Goal: Task Accomplishment & Management: Manage account settings

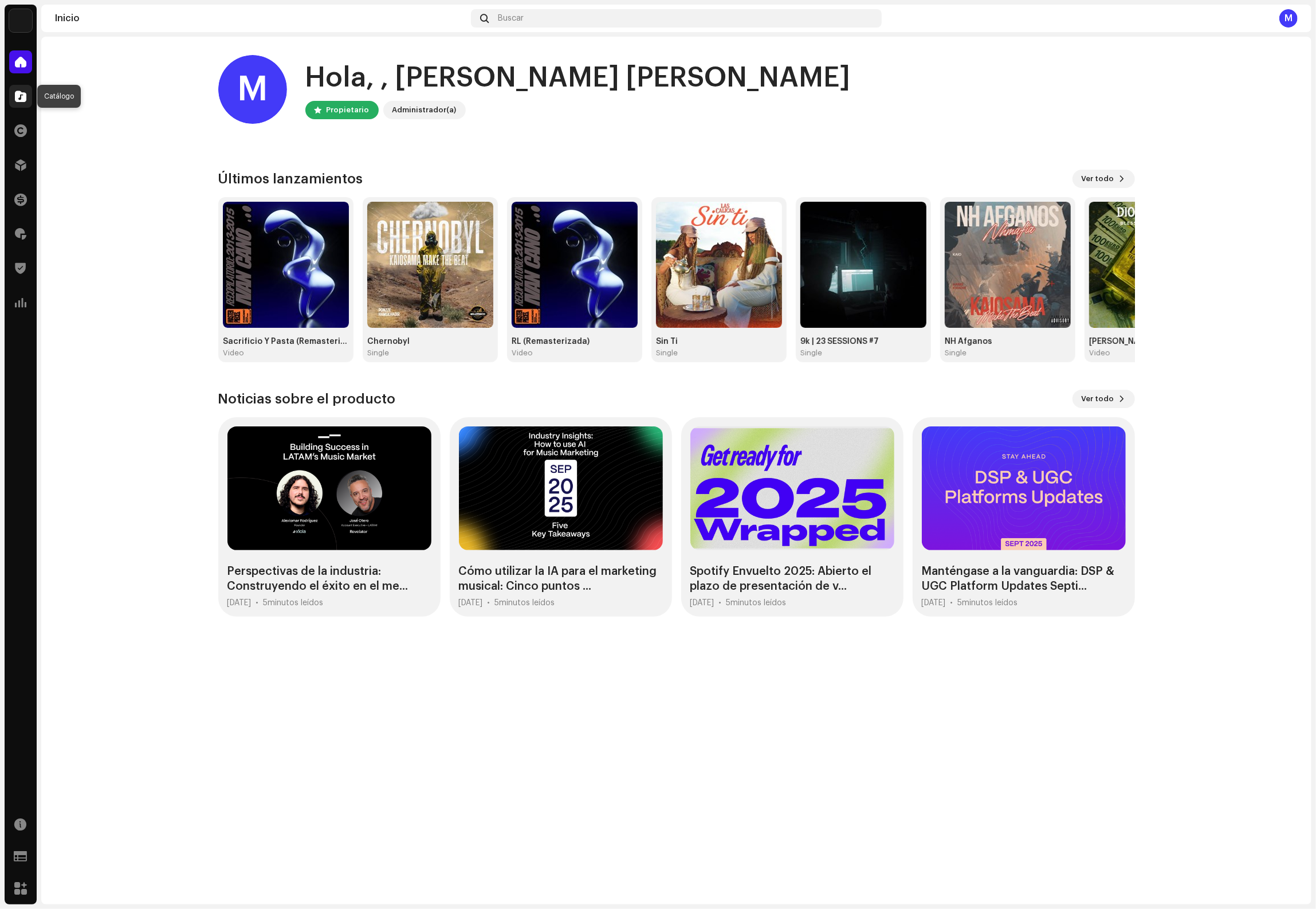
click at [19, 97] on span at bounding box center [21, 96] width 11 height 9
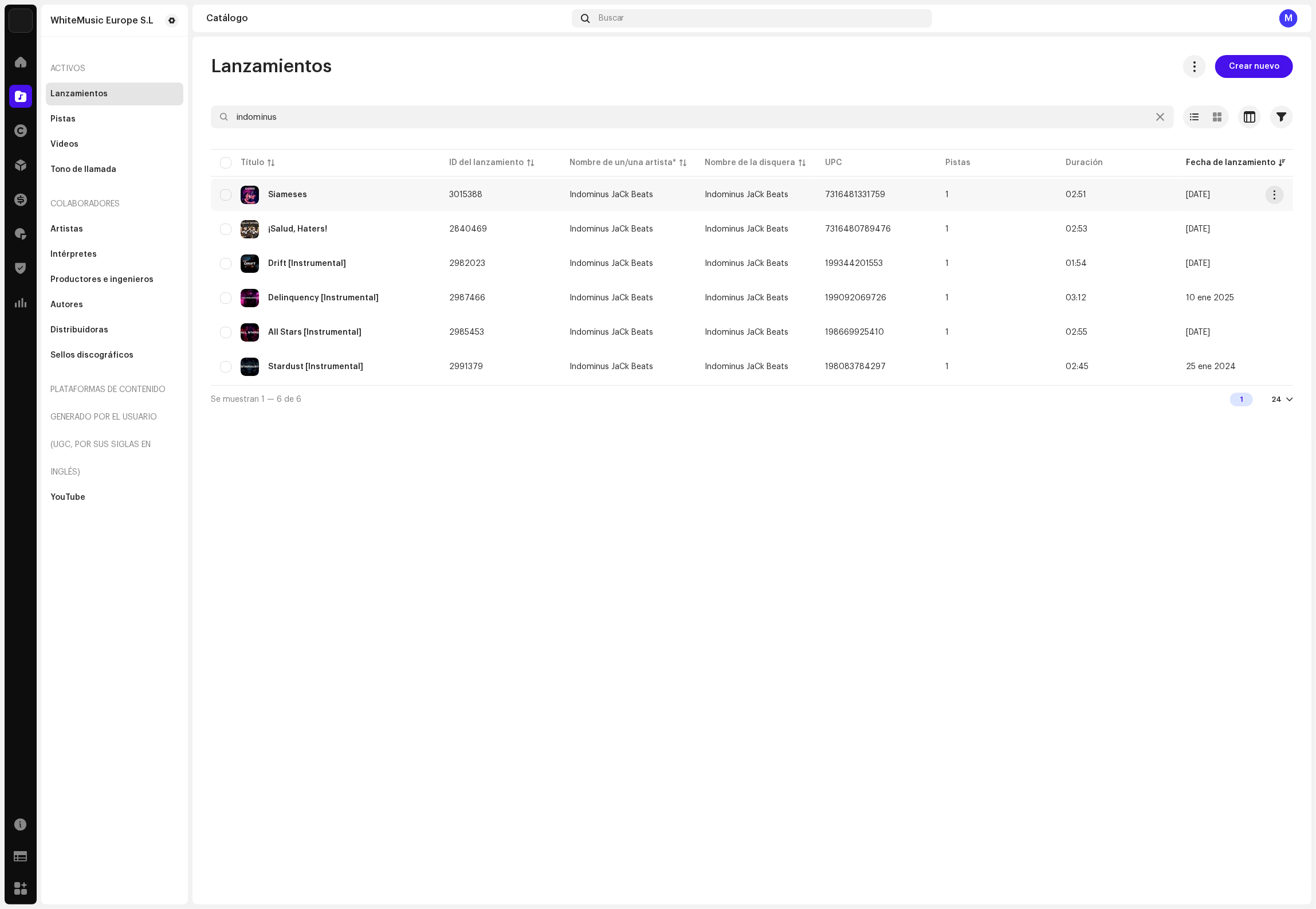
click at [317, 207] on td "Siameses" at bounding box center [326, 194] width 229 height 32
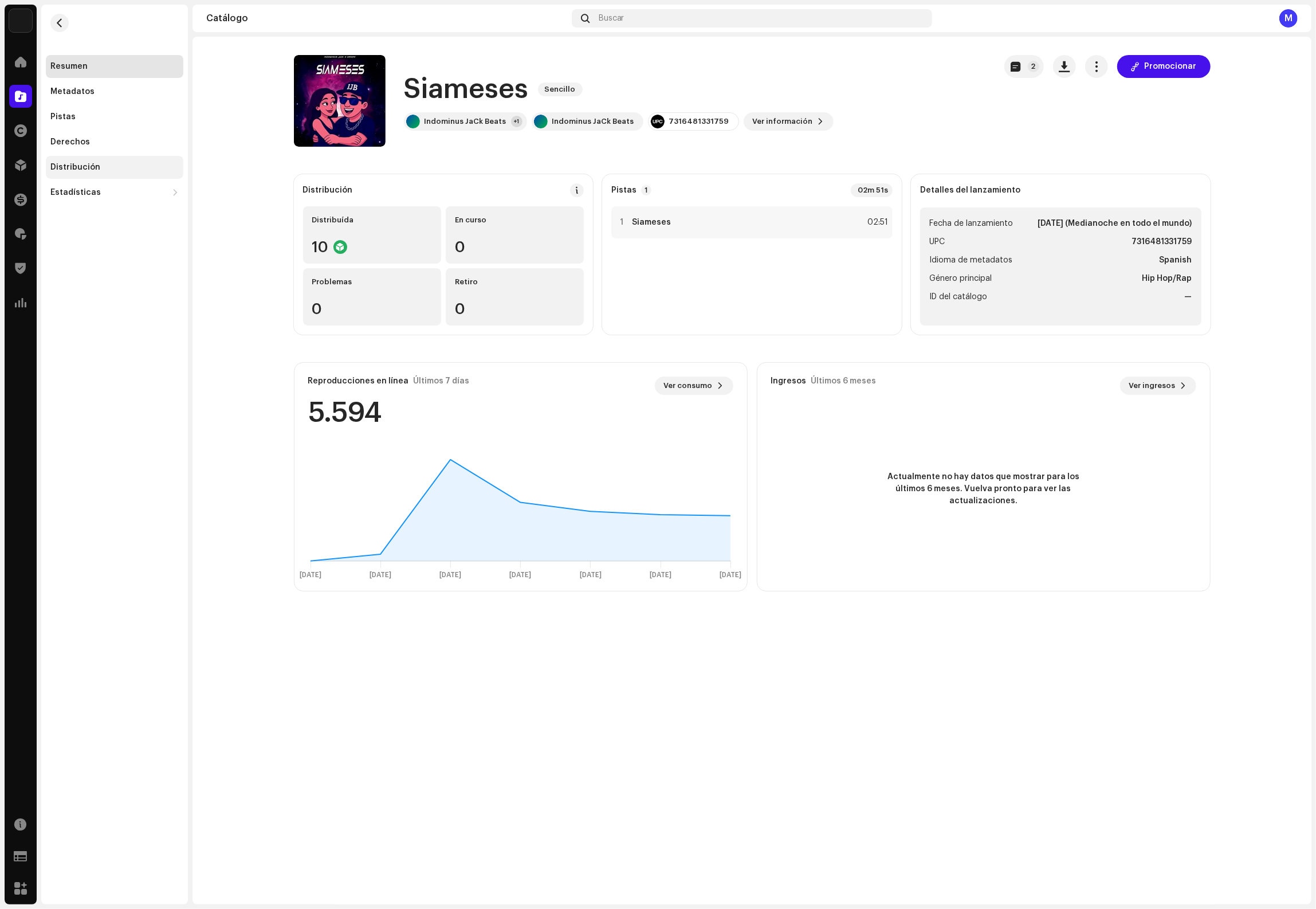
click at [78, 169] on div "Distribución" at bounding box center [75, 167] width 50 height 9
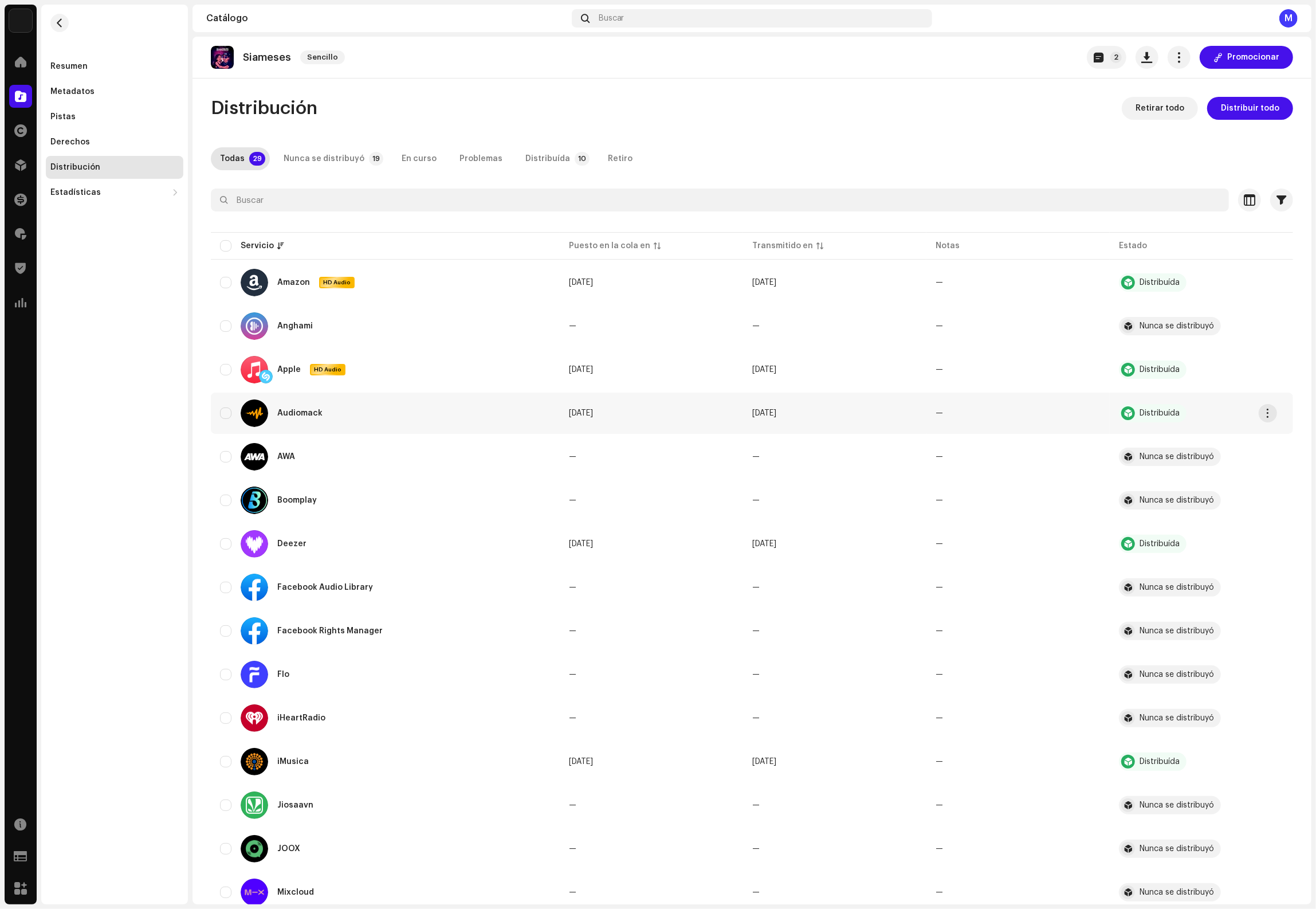
scroll to position [648, 0]
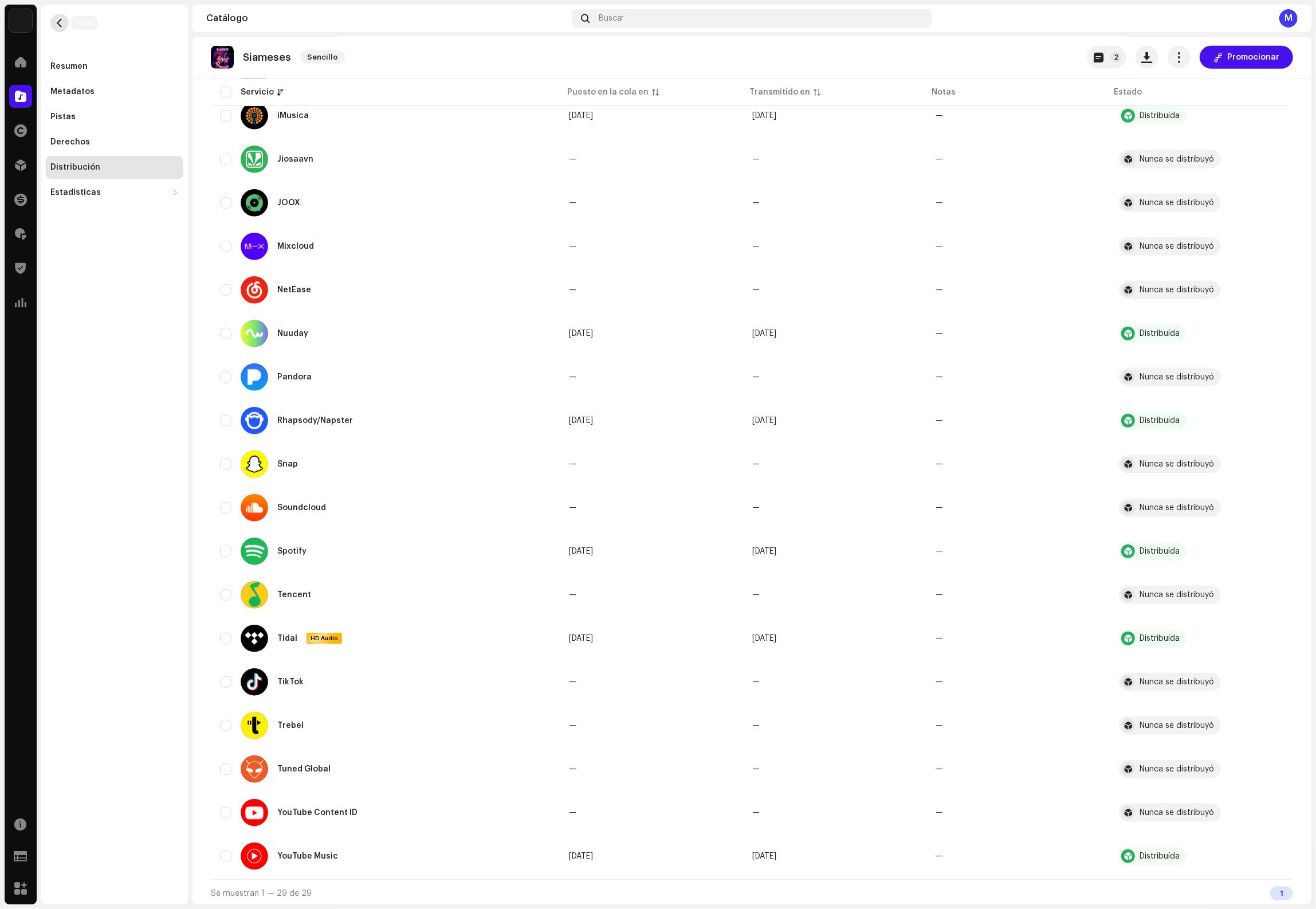
click at [63, 24] on span "button" at bounding box center [60, 23] width 9 height 9
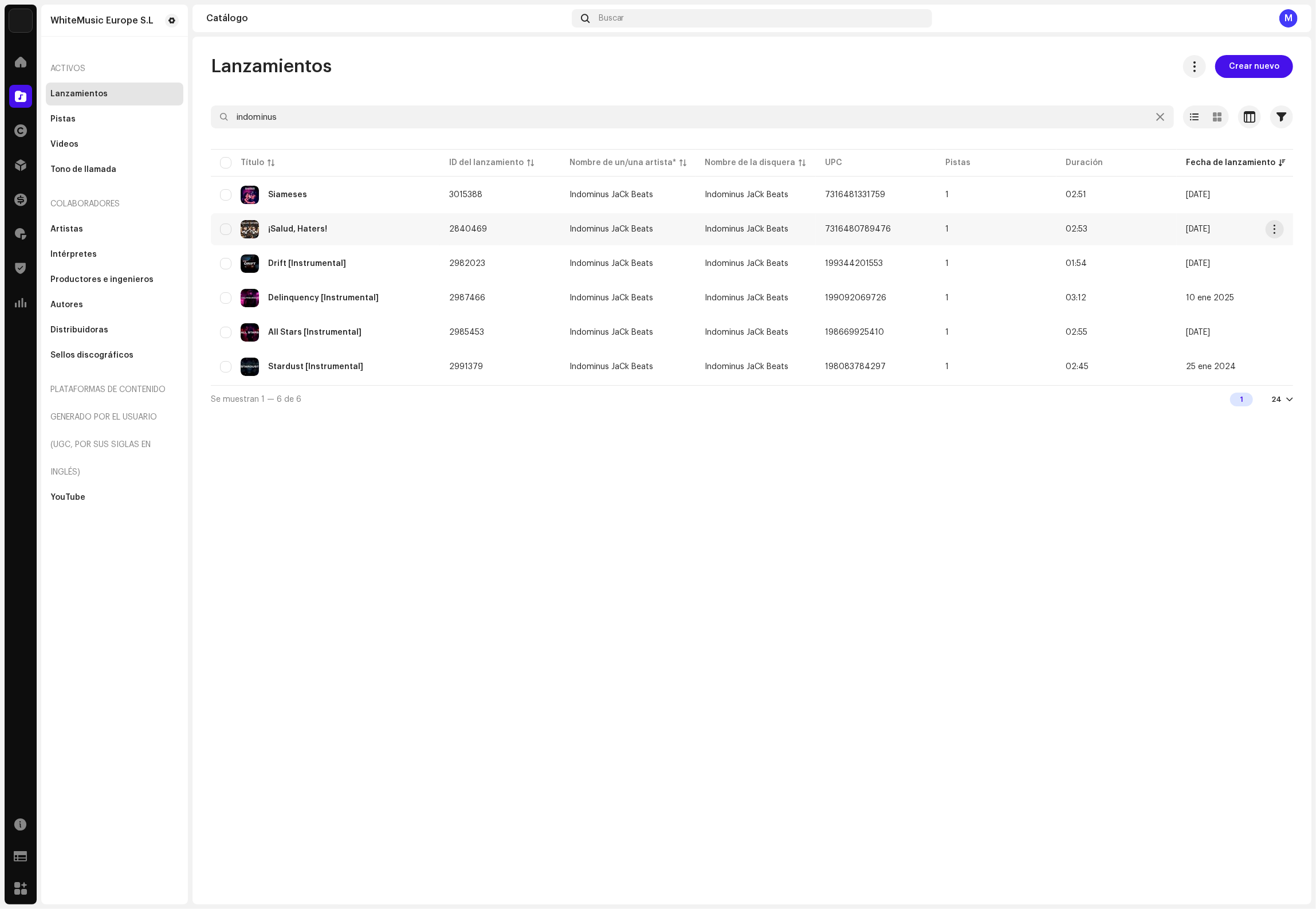
click at [333, 233] on div "¡Salud, Haters!" at bounding box center [325, 229] width 211 height 18
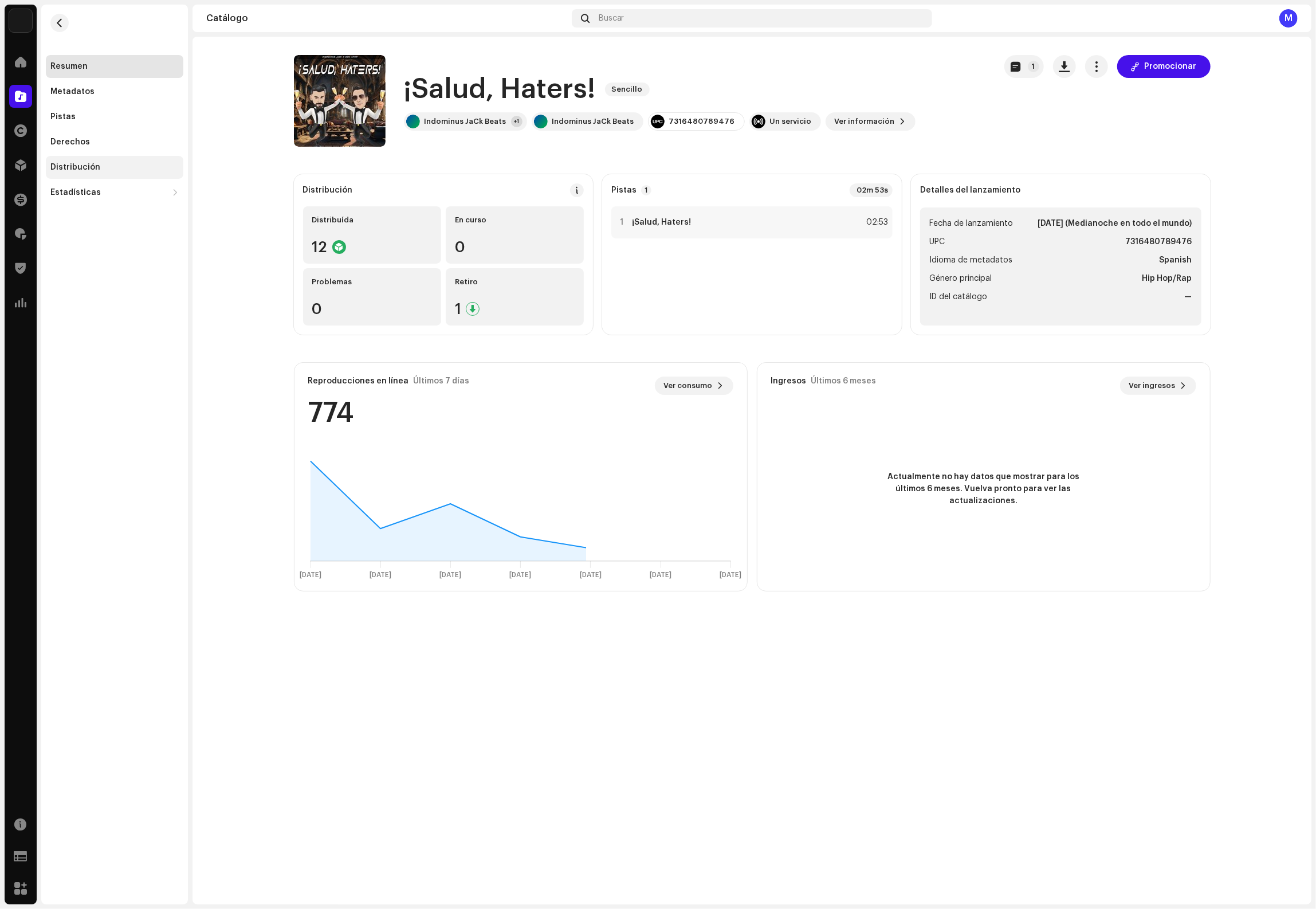
click at [101, 161] on div "Distribución" at bounding box center [115, 167] width 138 height 23
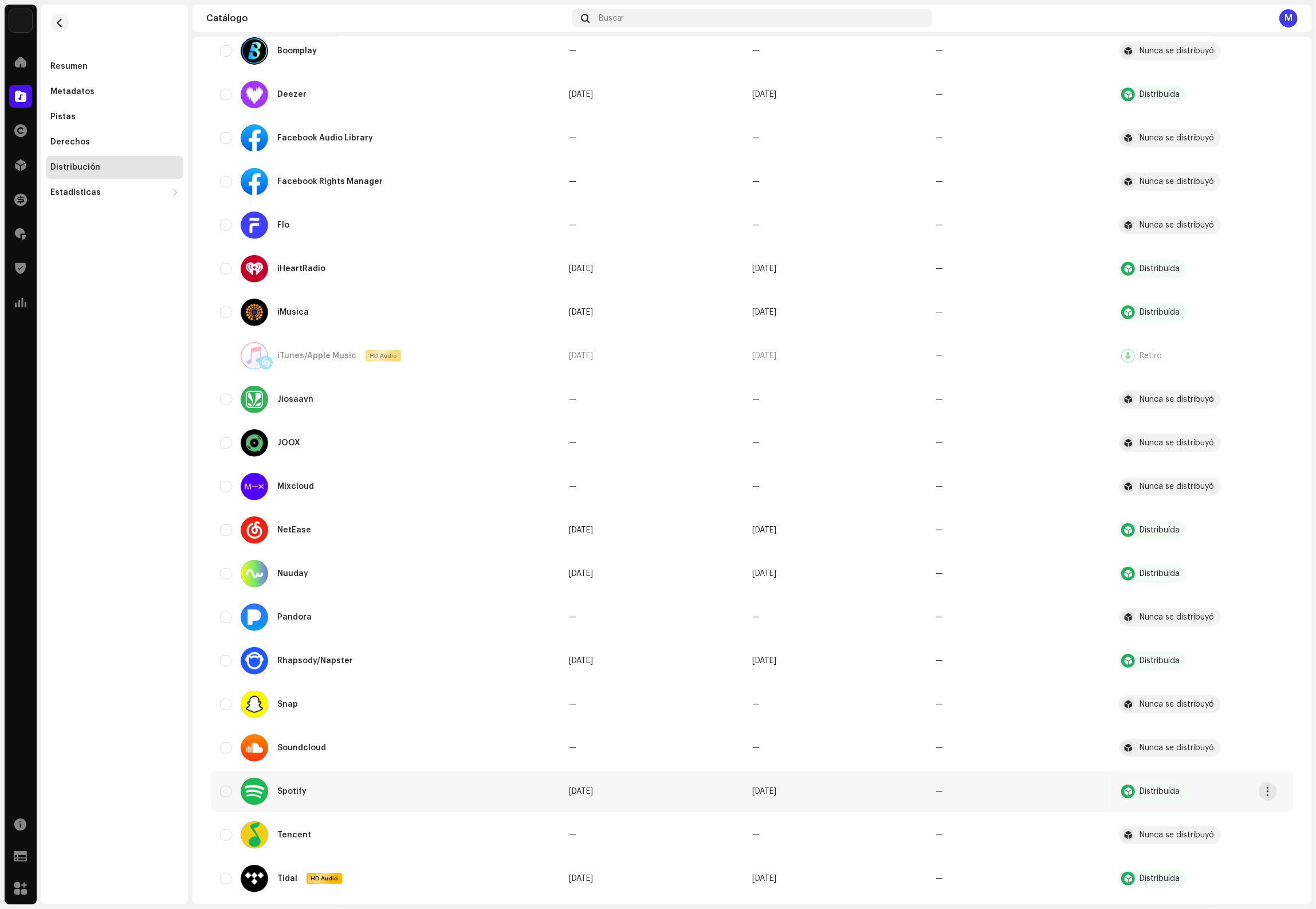
scroll to position [692, 0]
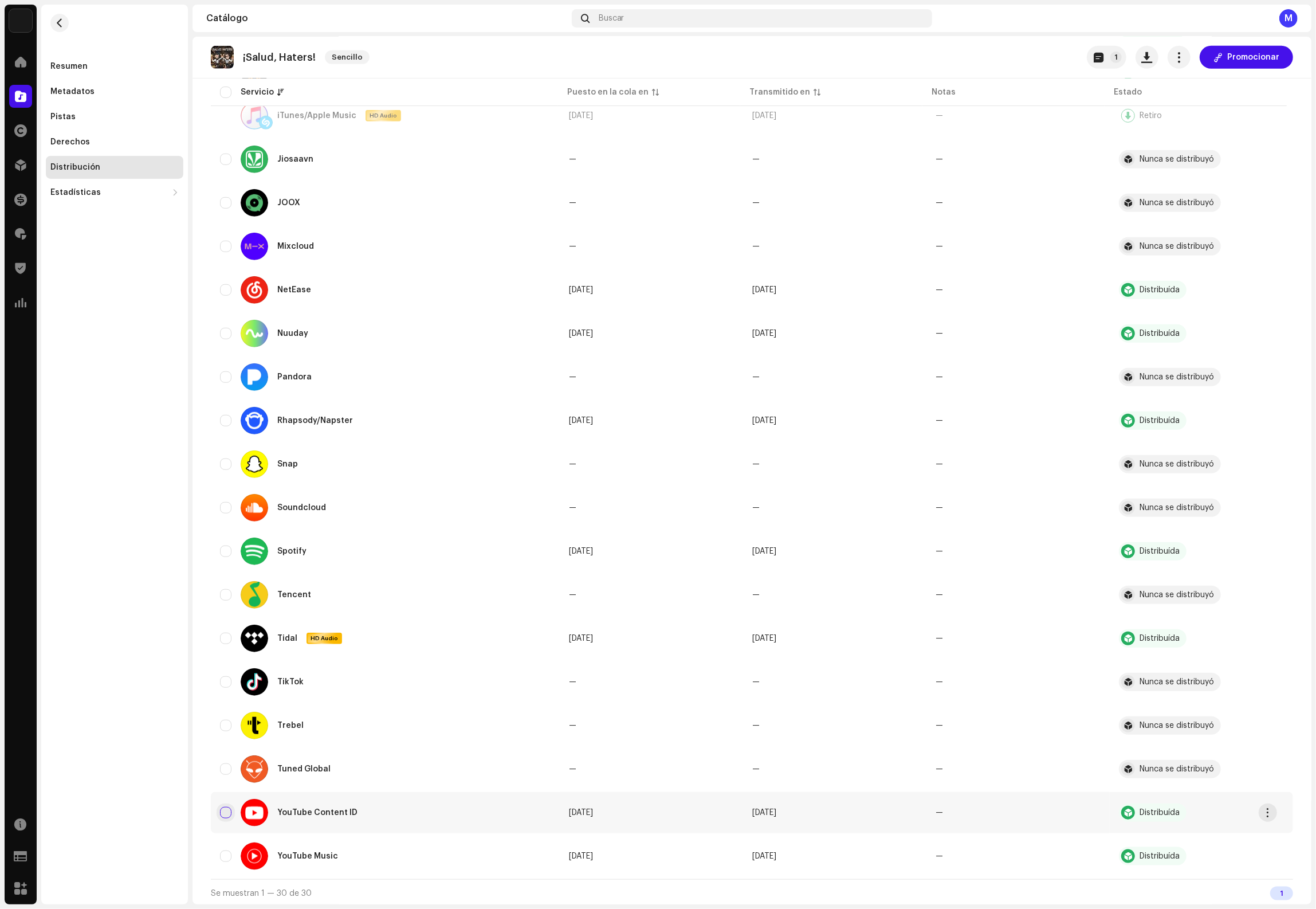
click at [225, 811] on input "checkbox" at bounding box center [225, 813] width 11 height 11
checkbox input "true"
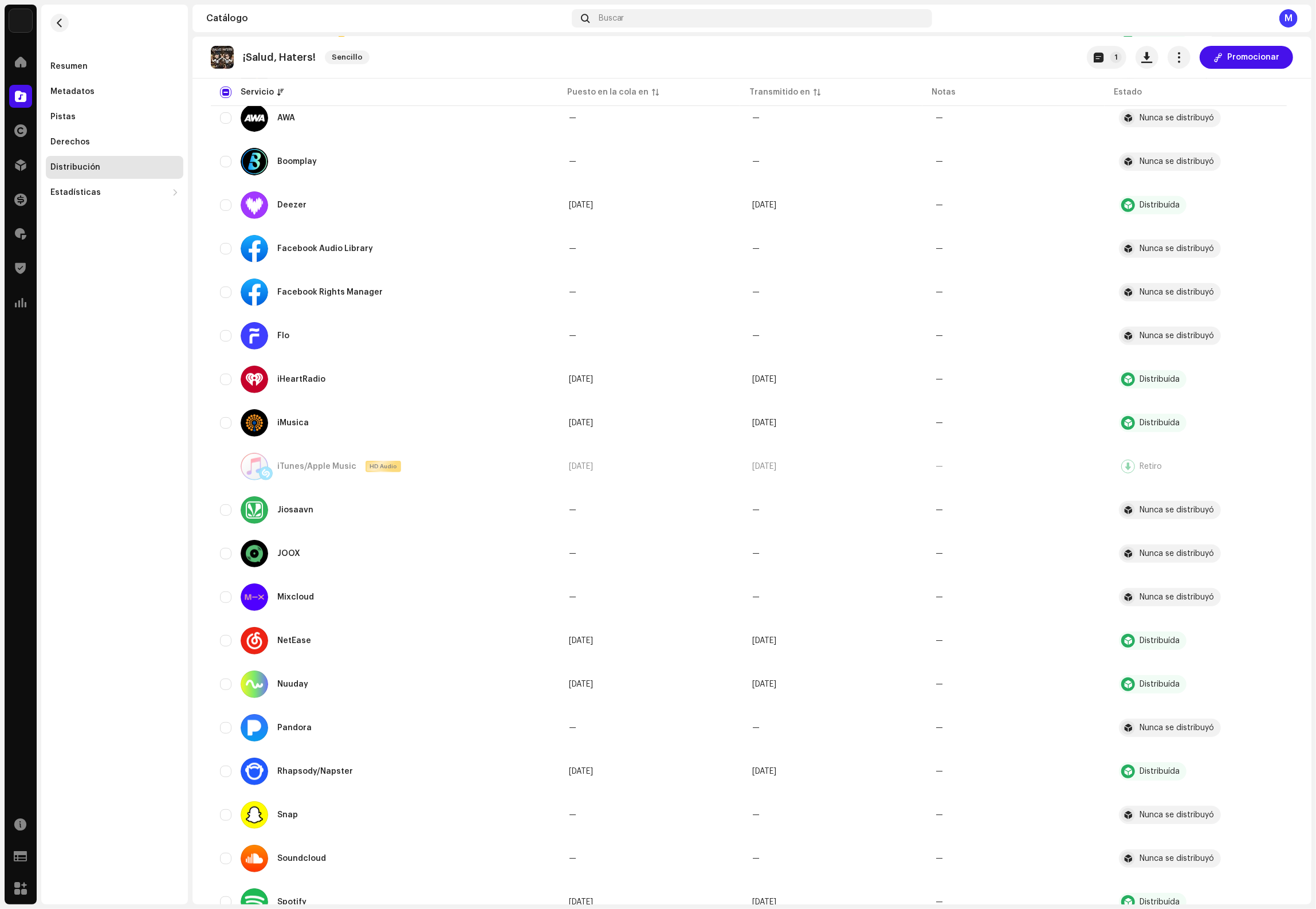
scroll to position [0, 0]
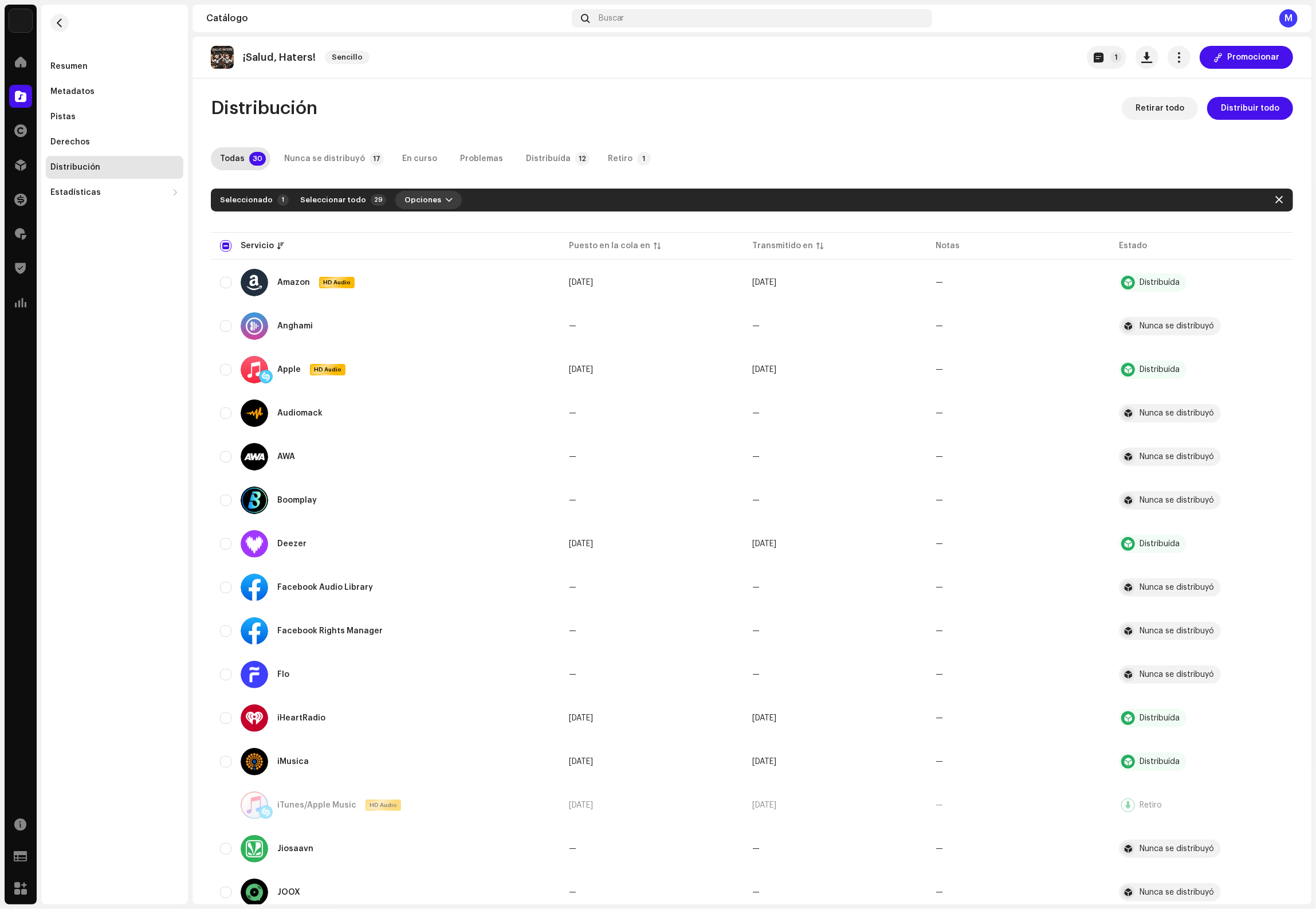
drag, startPoint x: 436, startPoint y: 203, endPoint x: 422, endPoint y: 203, distance: 14.0
click at [446, 203] on span "button" at bounding box center [449, 200] width 7 height 9
click at [423, 256] on div "Retiro" at bounding box center [448, 249] width 116 height 23
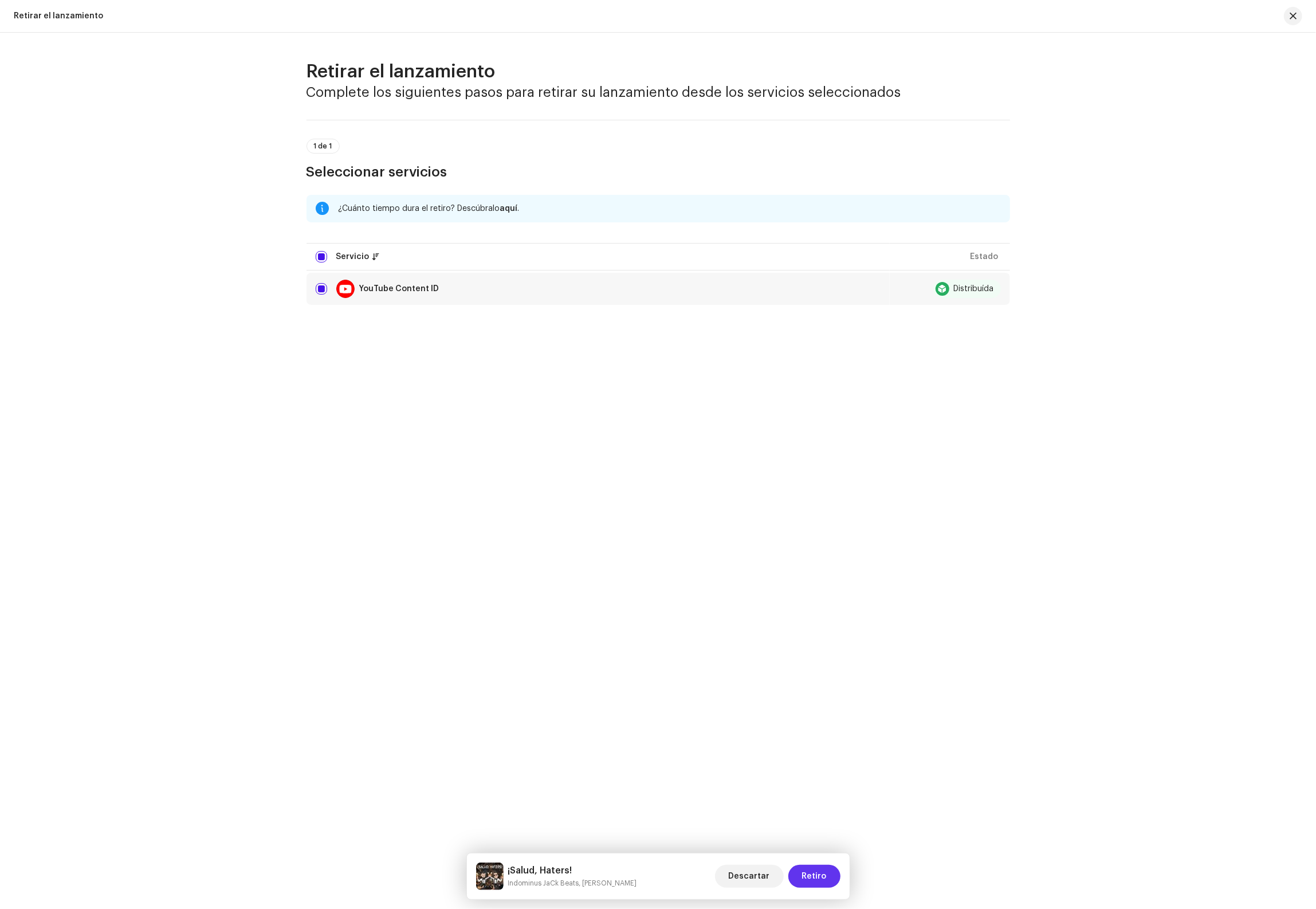
click at [816, 875] on span "Retiro" at bounding box center [814, 876] width 24 height 23
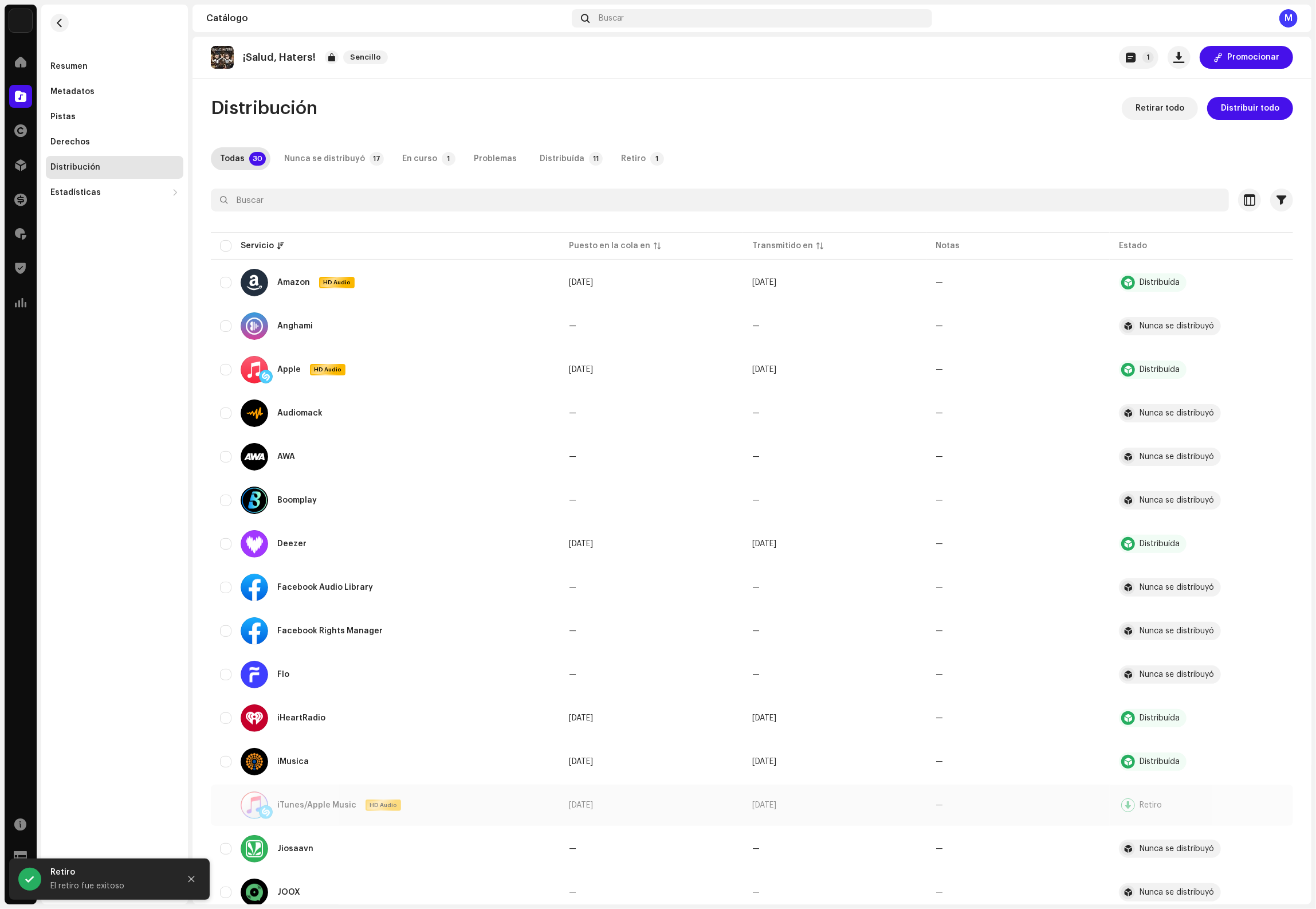
scroll to position [695, 0]
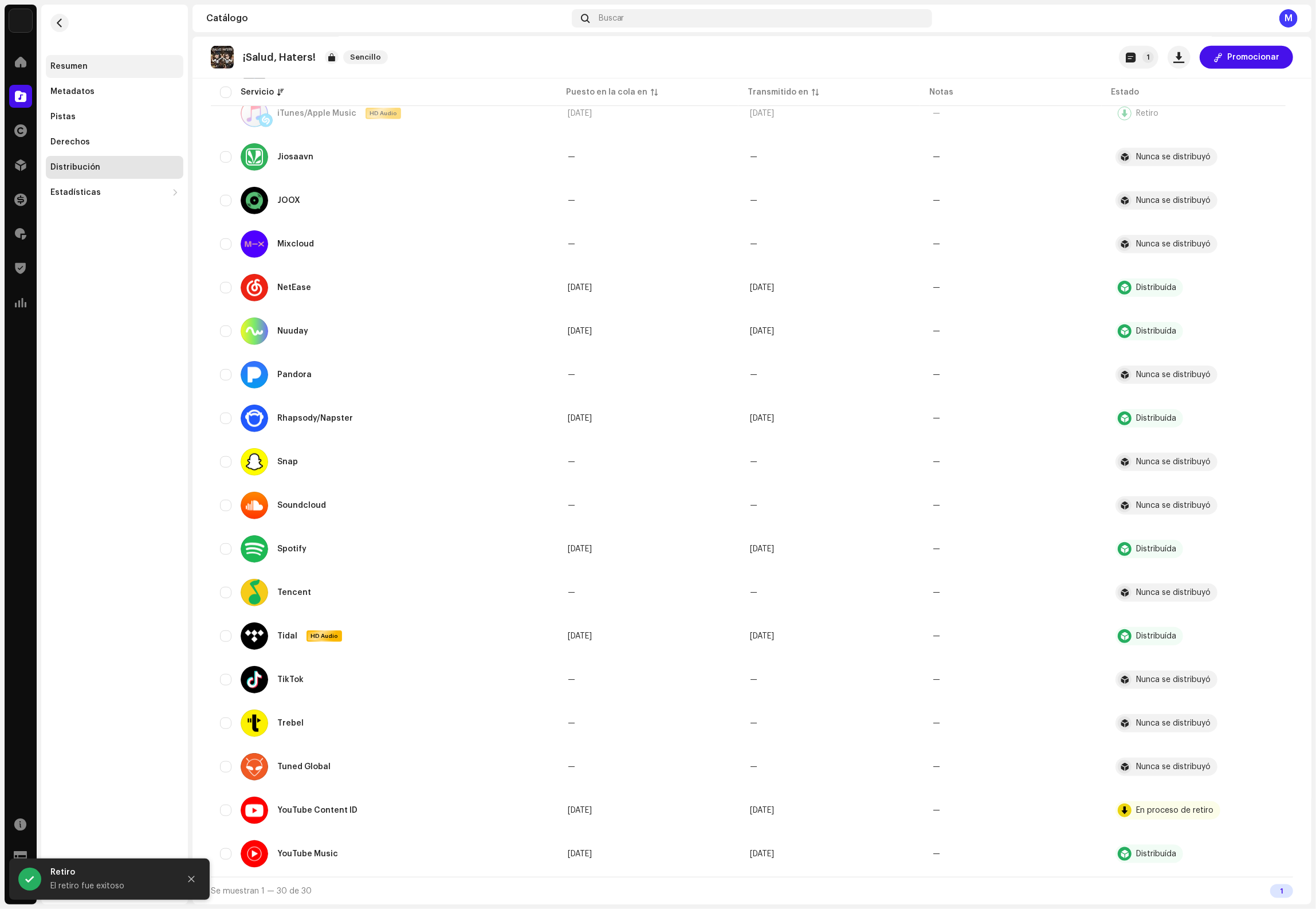
click at [82, 62] on div "Resumen" at bounding box center [68, 66] width 37 height 9
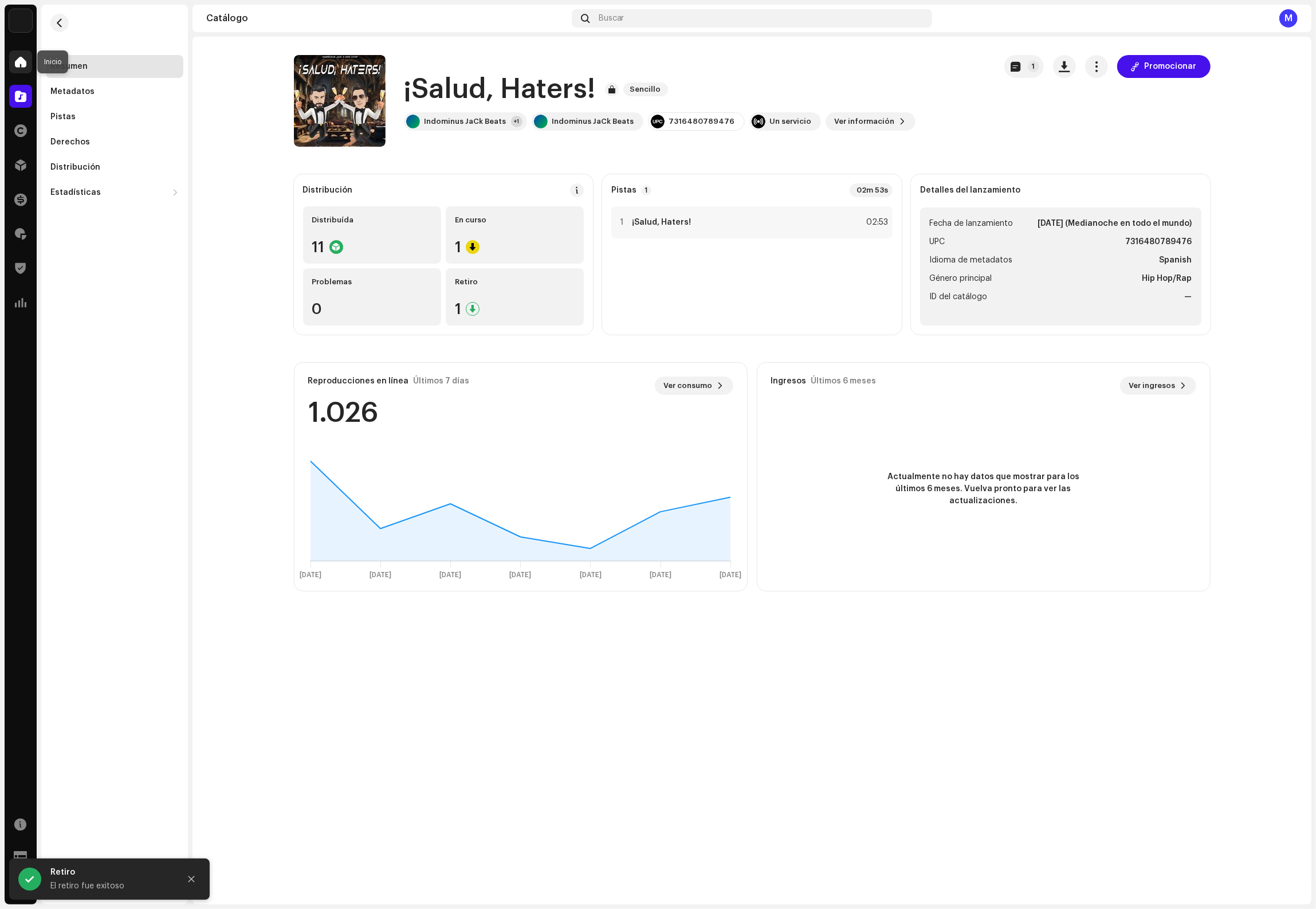
click at [13, 58] on div at bounding box center [21, 61] width 23 height 23
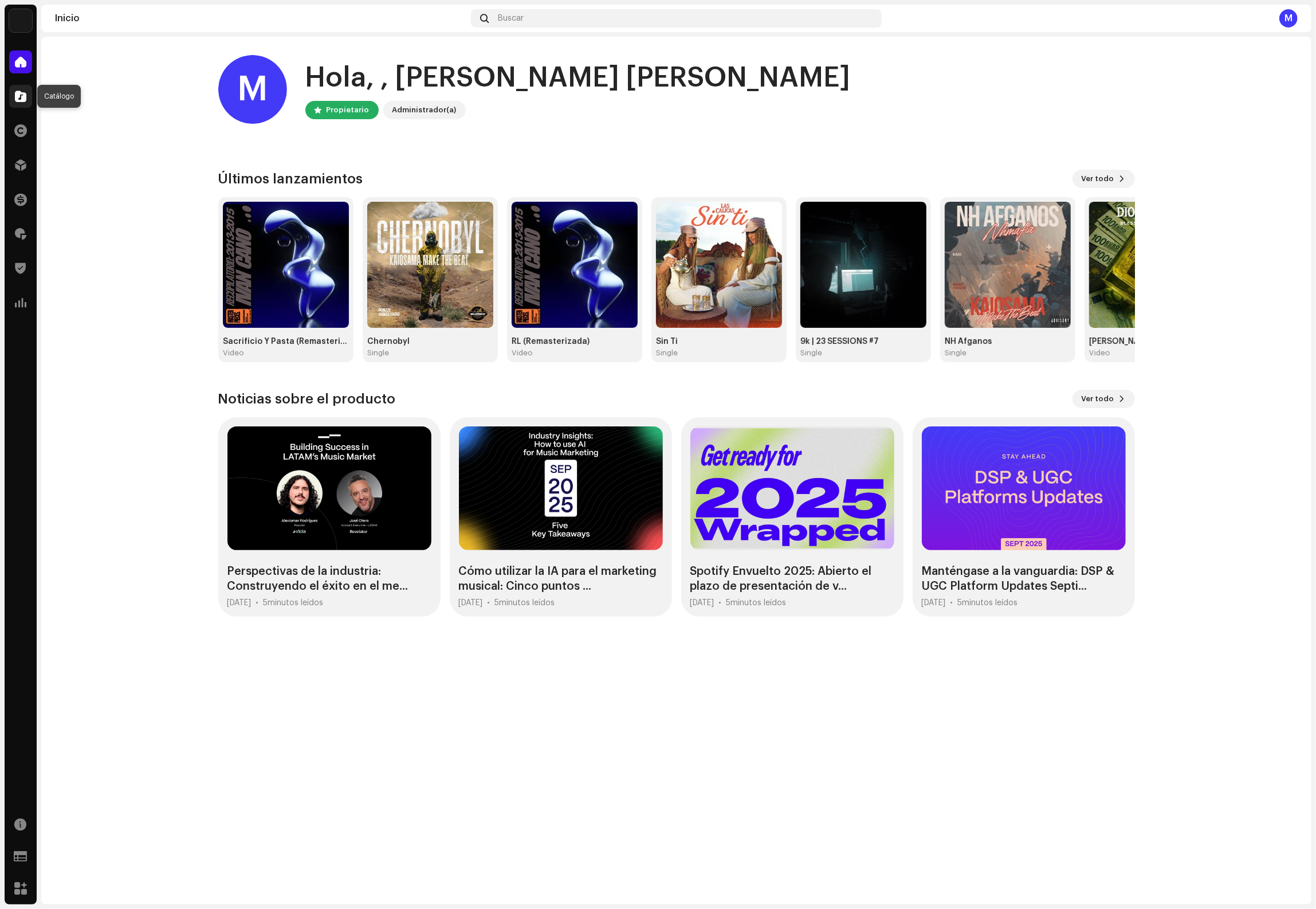
click at [27, 106] on div at bounding box center [21, 96] width 23 height 23
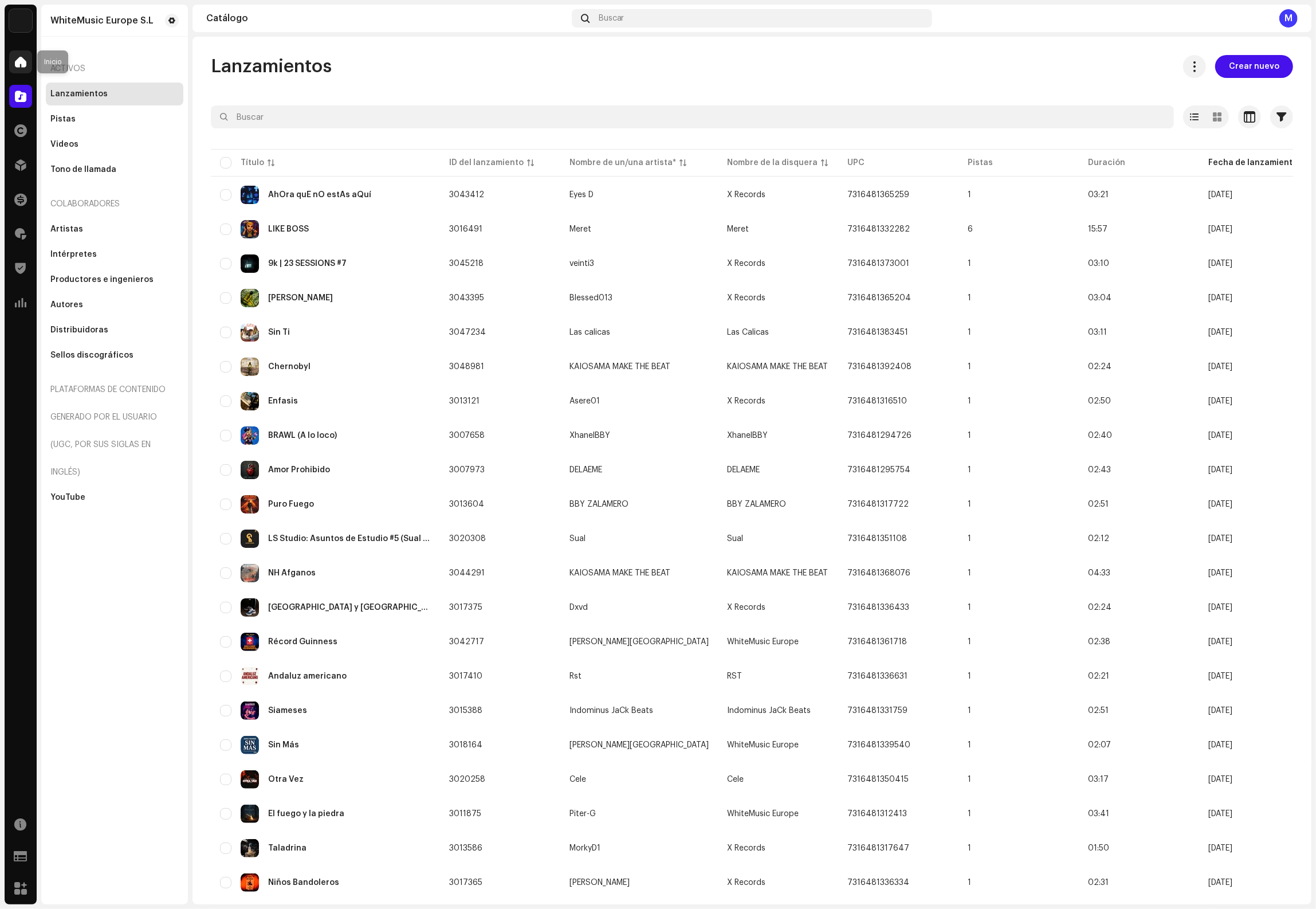
click at [17, 58] on span at bounding box center [21, 61] width 11 height 9
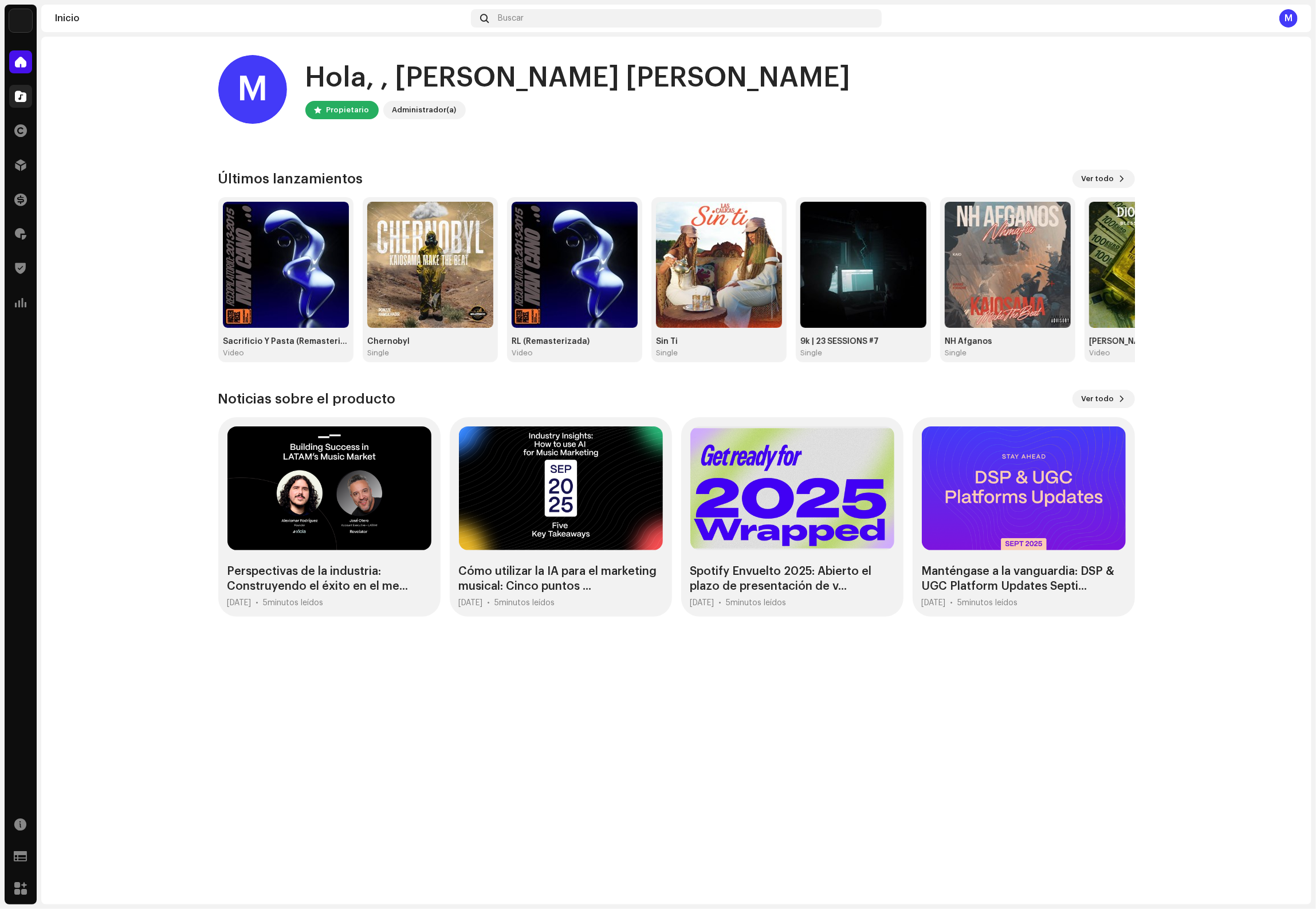
drag, startPoint x: 6, startPoint y: 100, endPoint x: 18, endPoint y: 101, distance: 12.0
click at [7, 100] on div "Catálogo" at bounding box center [20, 96] width 32 height 32
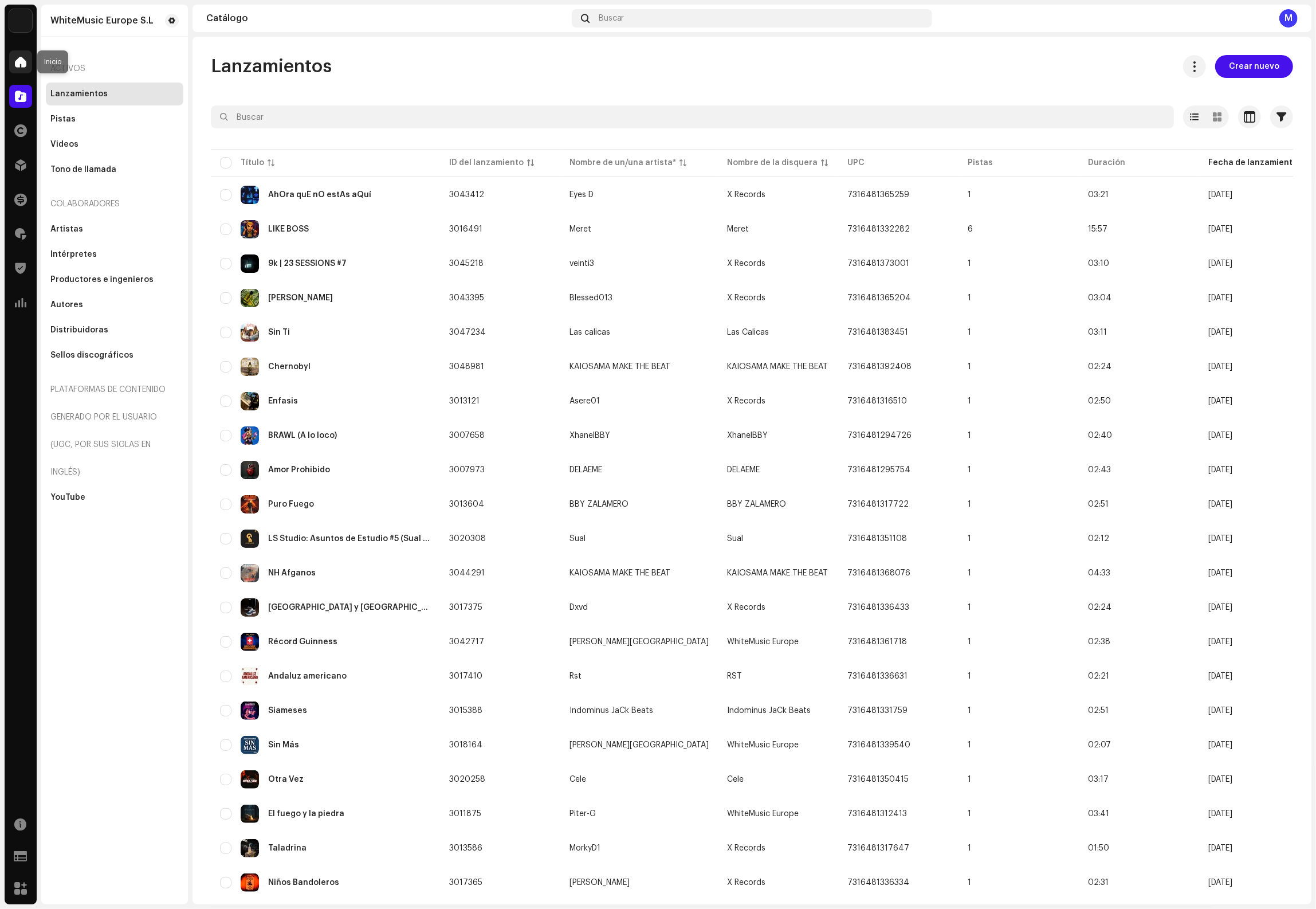
click at [9, 62] on div at bounding box center [21, 61] width 23 height 23
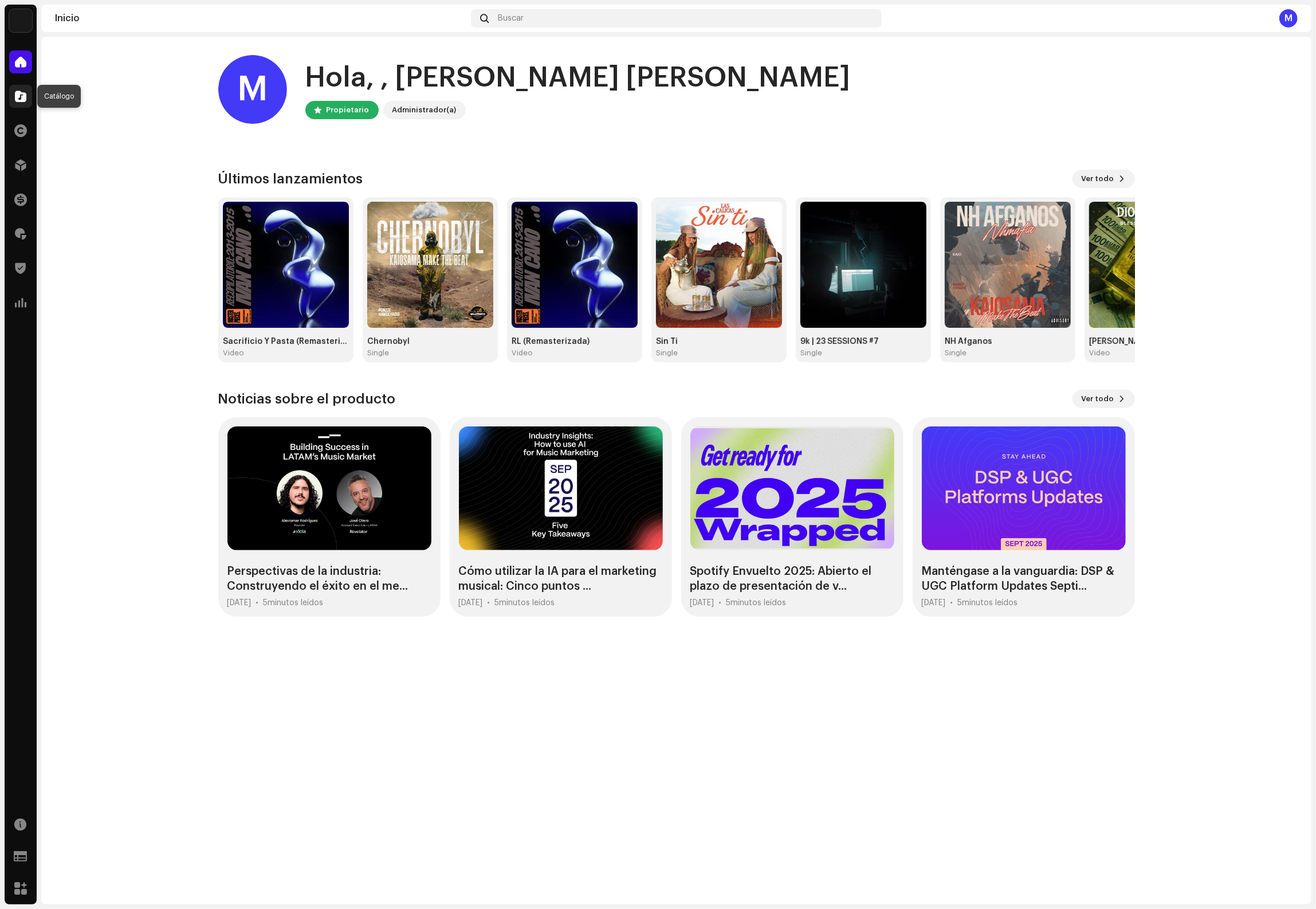
click at [31, 100] on div at bounding box center [21, 96] width 23 height 23
click at [19, 103] on div at bounding box center [21, 96] width 23 height 23
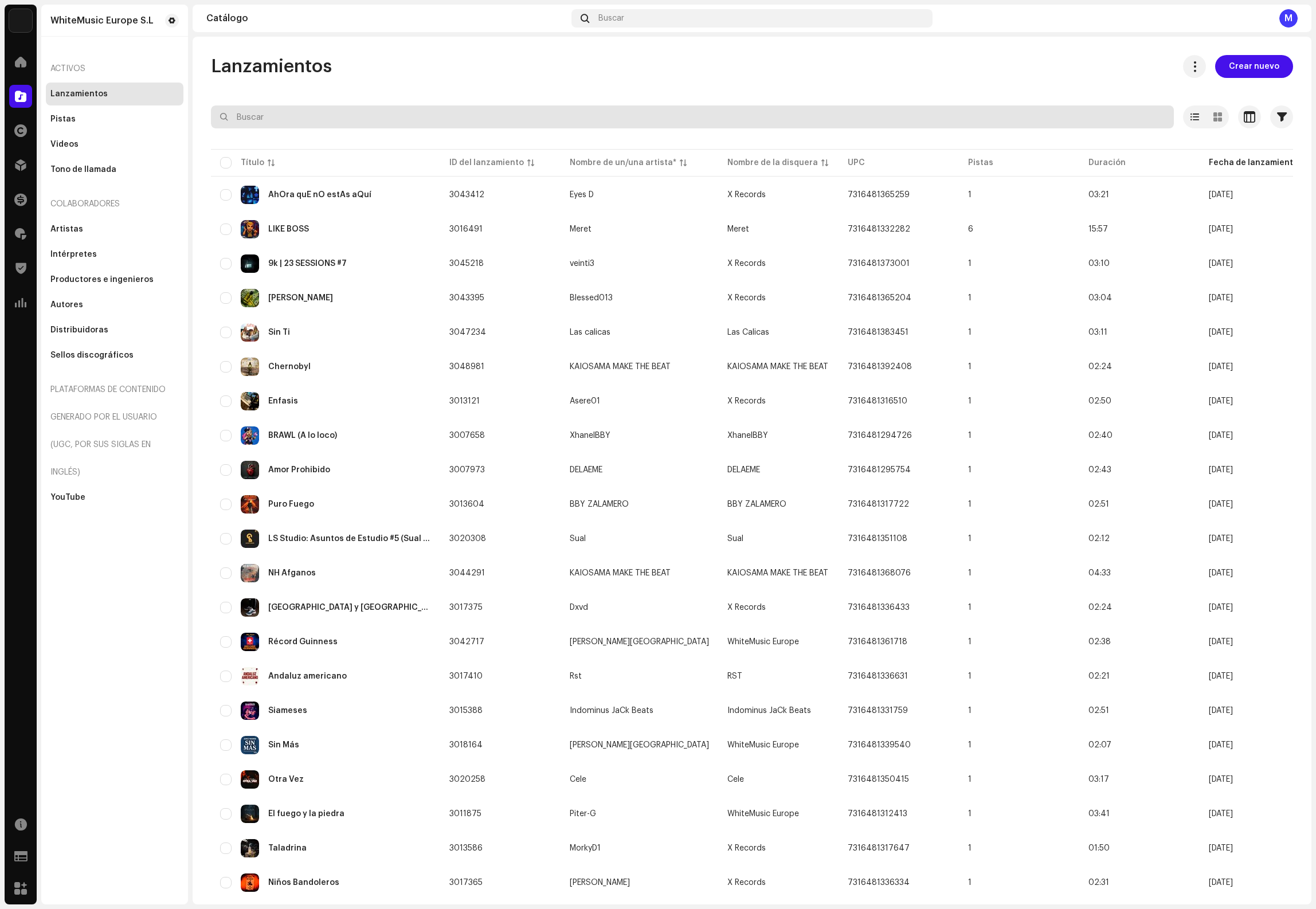
click at [336, 115] on input "text" at bounding box center [692, 117] width 963 height 23
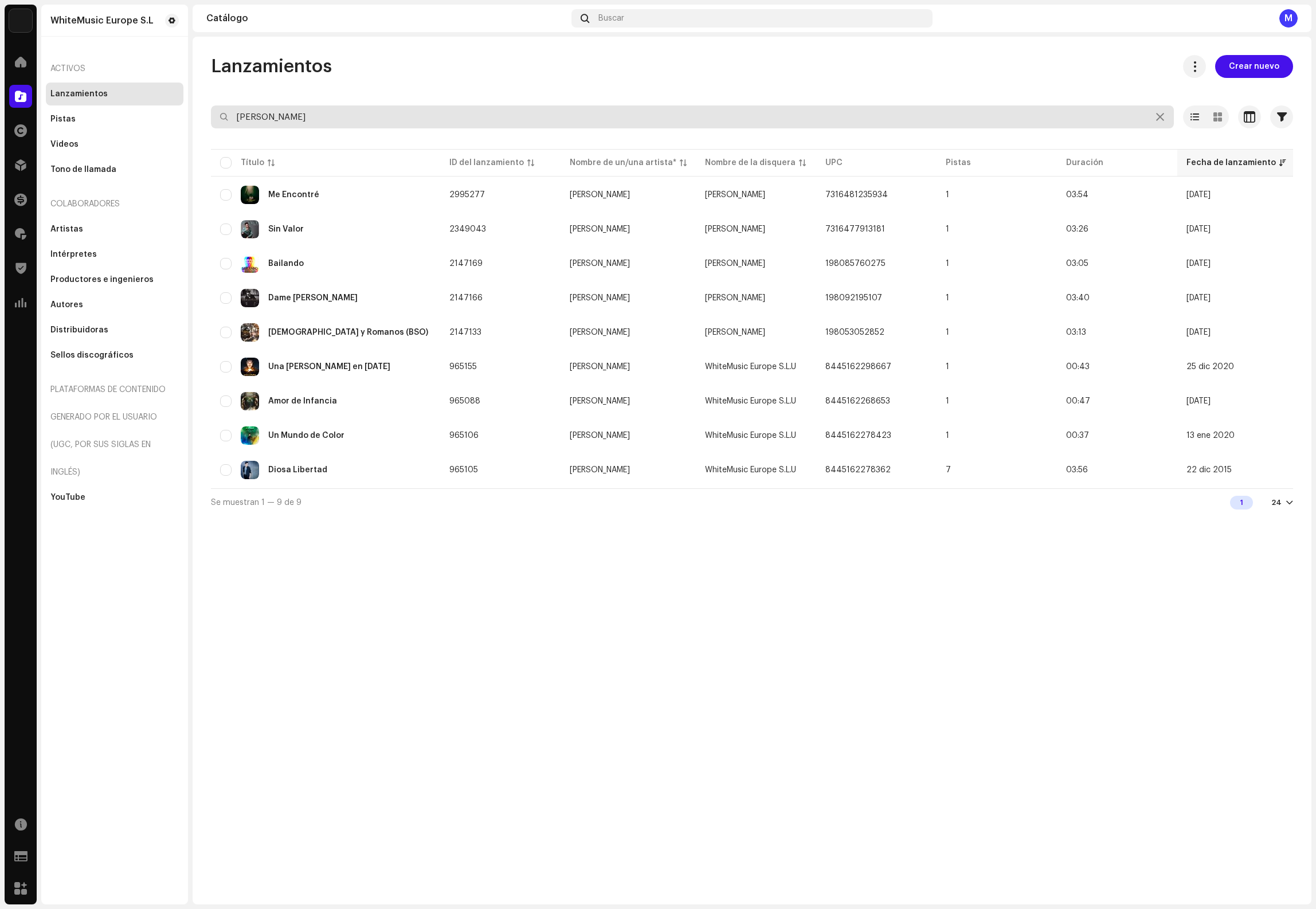
type input "[PERSON_NAME]"
drag, startPoint x: 207, startPoint y: 113, endPoint x: 138, endPoint y: 98, distance: 70.6
click at [153, 103] on div "WhiteMusic Europe S.L Inicio Catálogo Derechos Distribución Financiar Regalías …" at bounding box center [658, 454] width 1316 height 909
type input "Rima"
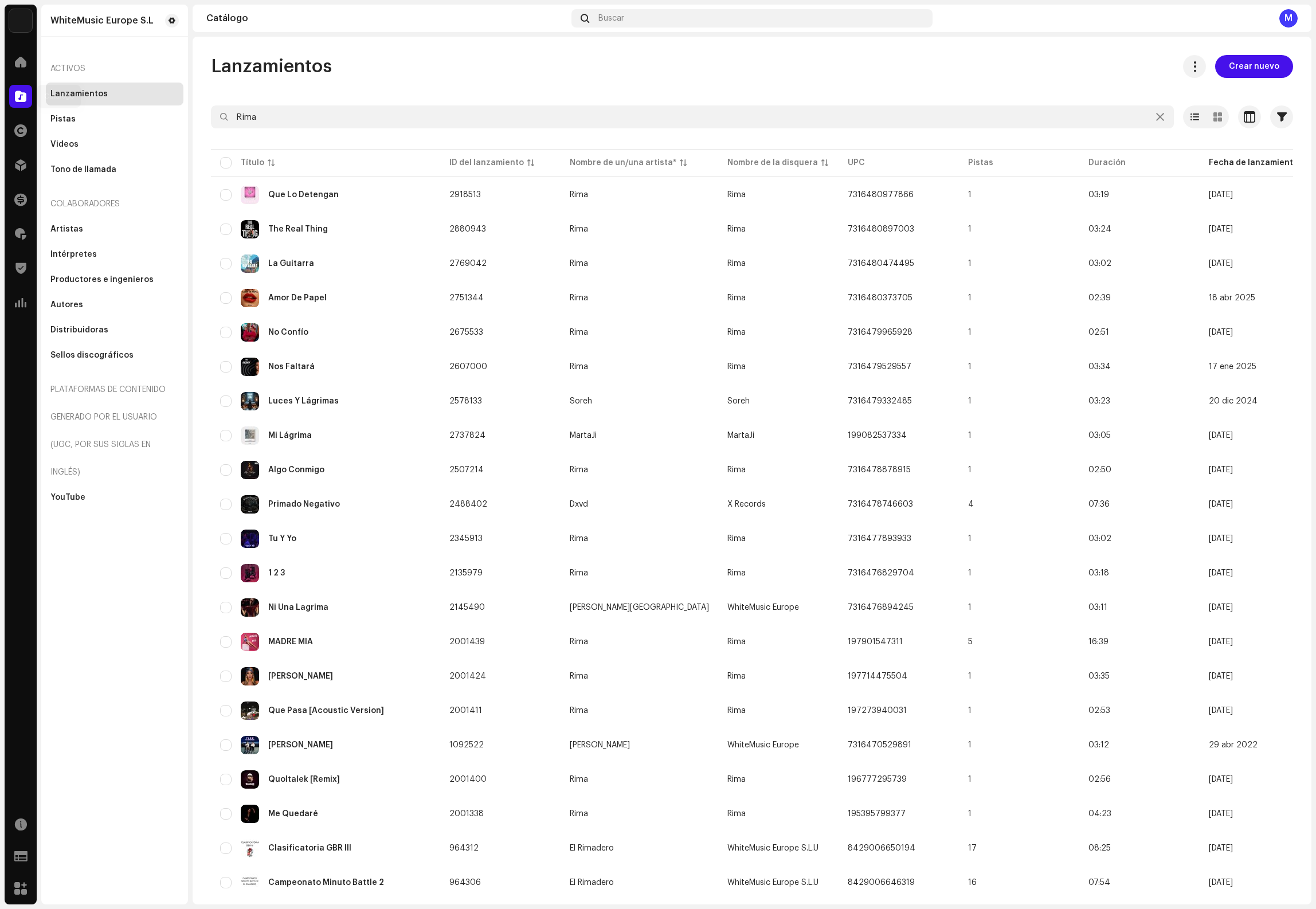
click at [14, 100] on div at bounding box center [21, 96] width 23 height 23
drag, startPoint x: 262, startPoint y: 115, endPoint x: 175, endPoint y: 108, distance: 87.3
click at [179, 110] on div "WhiteMusic Europe S.L Inicio Catálogo Derechos Distribución Financiar Regalías …" at bounding box center [658, 454] width 1316 height 909
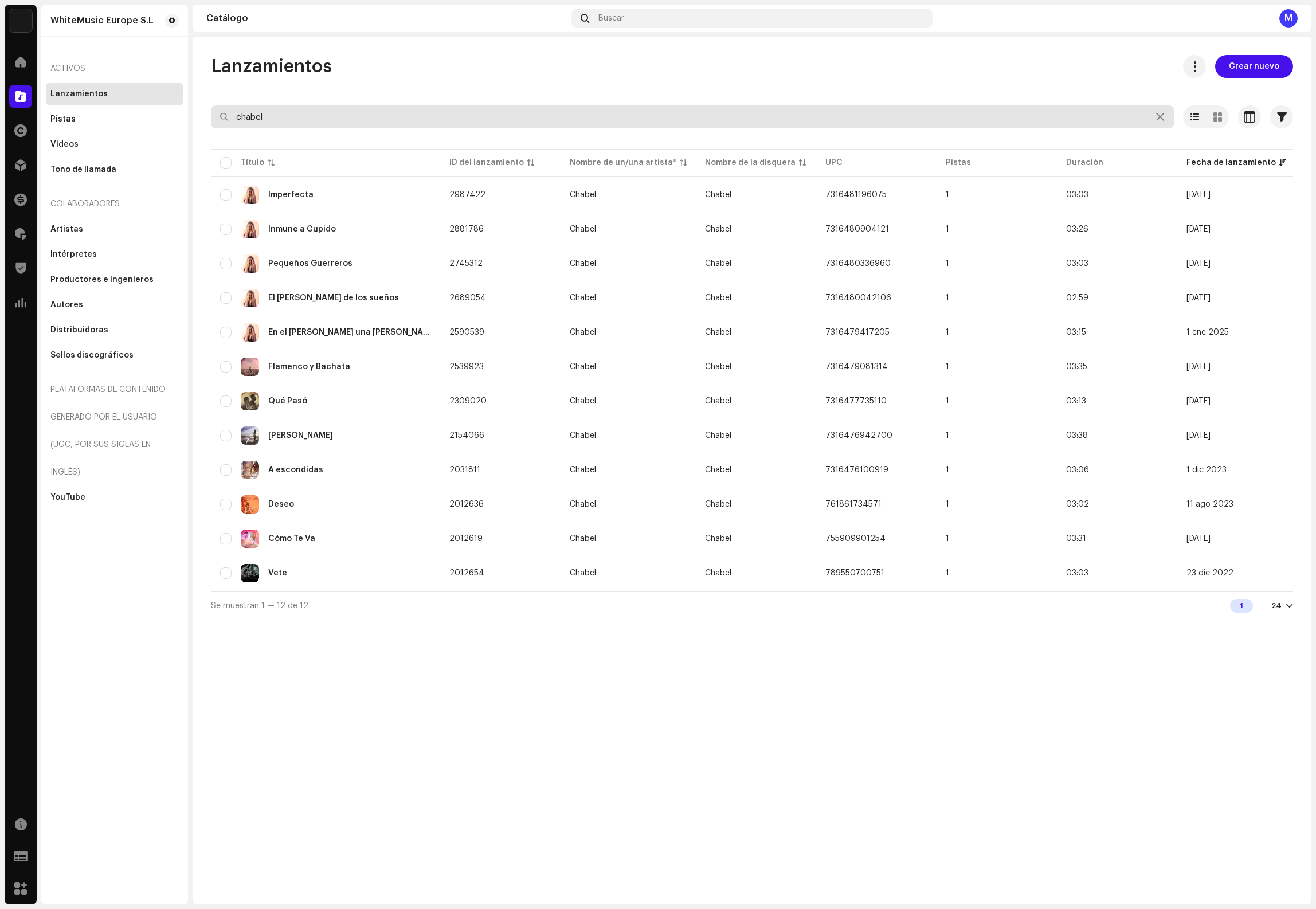
type input "chabel"
